Goal: Task Accomplishment & Management: Manage account settings

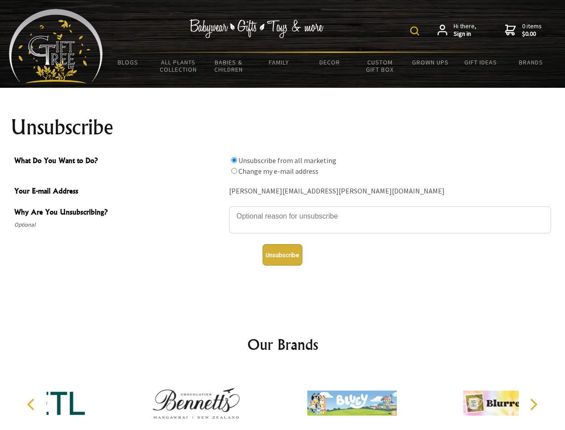
click at [416, 31] on img at bounding box center [414, 30] width 9 height 9
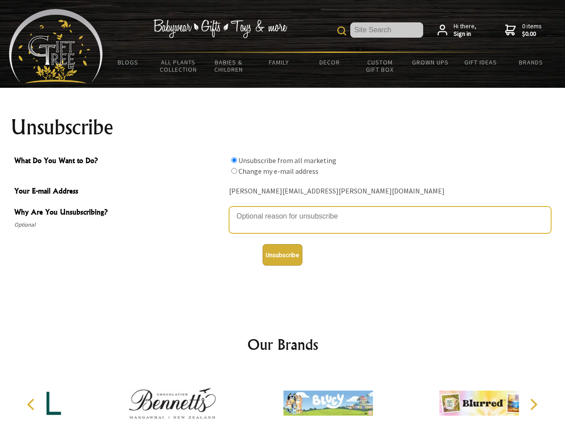
click at [283, 209] on textarea "Why Are You Unsubscribing?" at bounding box center [390, 219] width 322 height 27
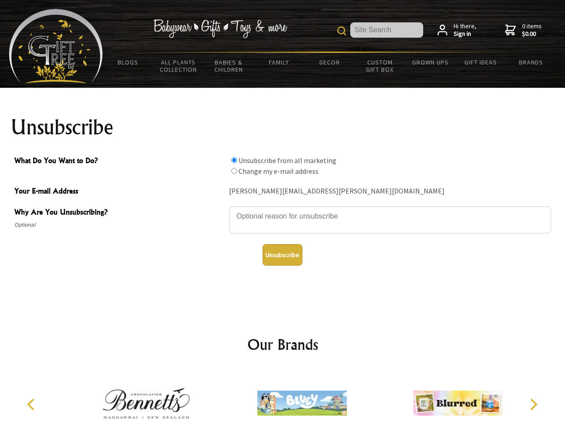
click at [234, 160] on input "What Do You Want to Do?" at bounding box center [234, 160] width 6 height 6
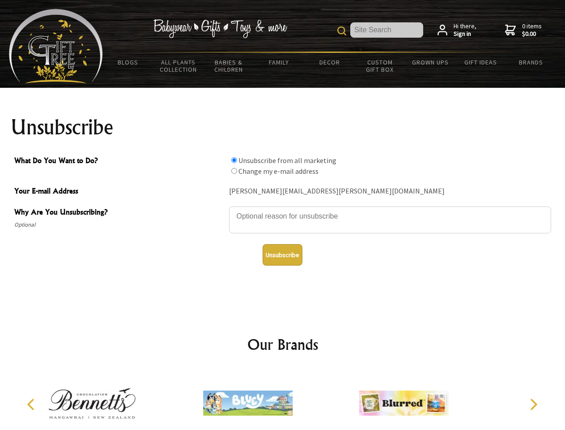
click at [234, 170] on input "What Do You Want to Do?" at bounding box center [234, 171] width 6 height 6
radio input "true"
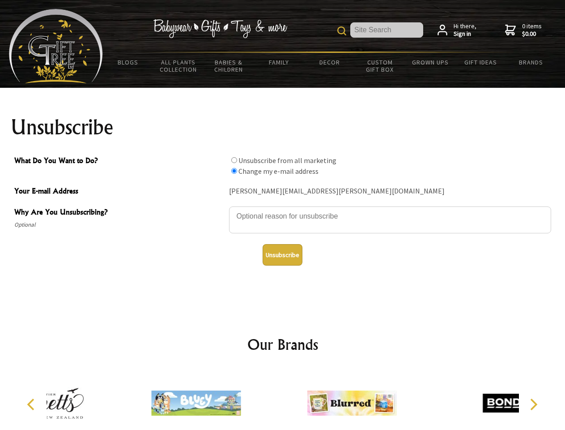
click at [282, 255] on button "Unsubscribe" at bounding box center [283, 254] width 40 height 21
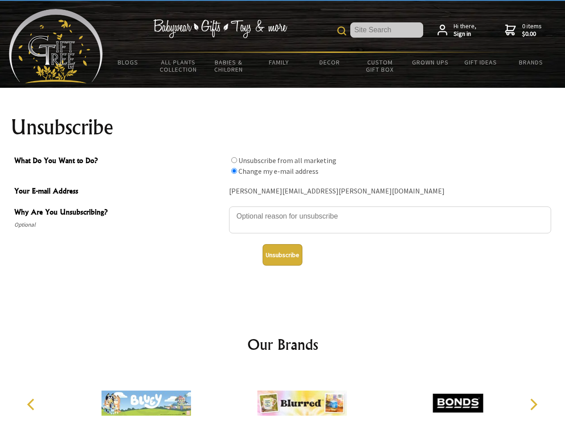
click at [283, 399] on img at bounding box center [301, 402] width 89 height 67
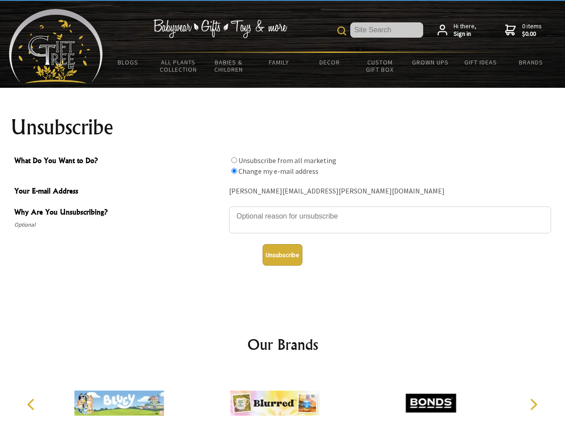
click at [32, 404] on icon "Previous" at bounding box center [32, 404] width 12 height 12
click at [533, 404] on icon "Next" at bounding box center [533, 404] width 12 height 12
